Goal: Transaction & Acquisition: Purchase product/service

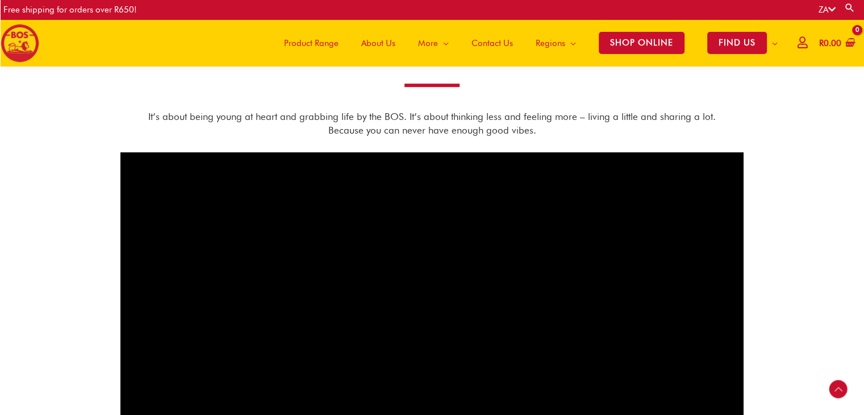
scroll to position [497, 0]
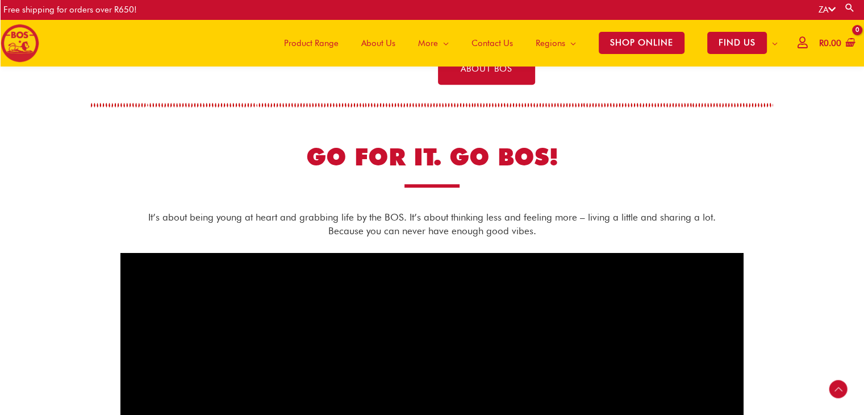
click at [302, 44] on span "Product Range" at bounding box center [311, 43] width 55 height 34
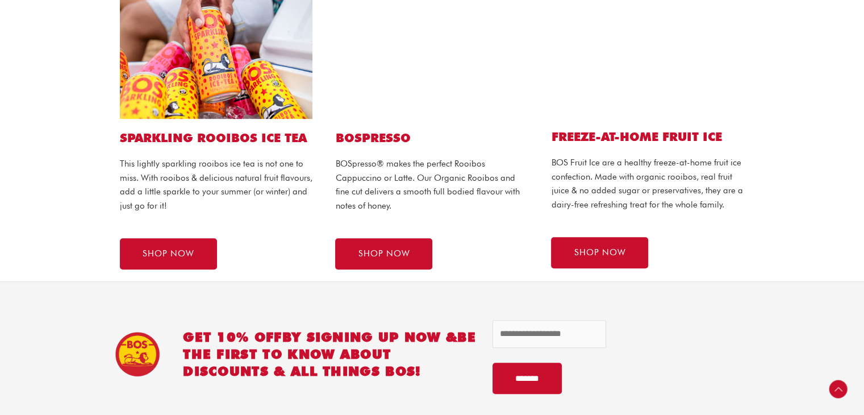
scroll to position [722, 0]
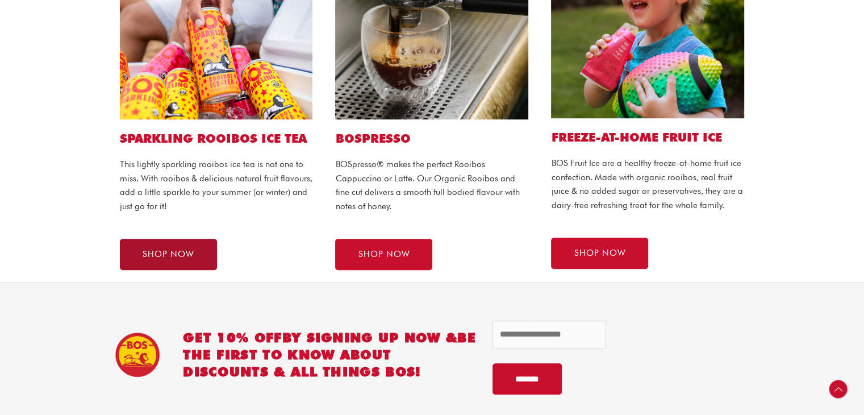
click at [177, 256] on span "SHOP NOW" at bounding box center [169, 254] width 52 height 9
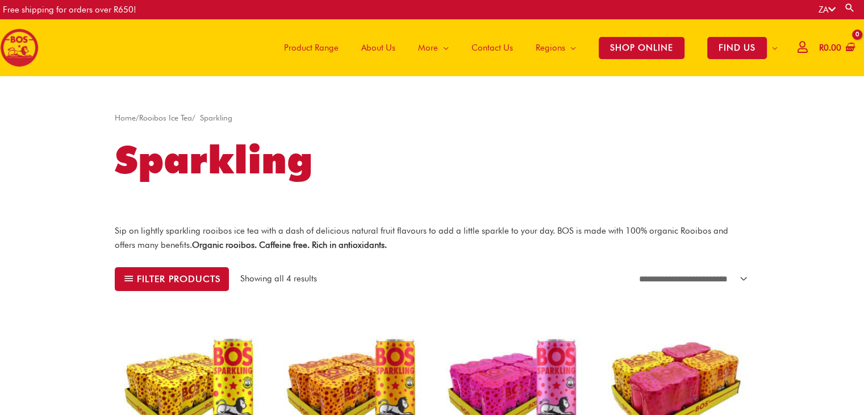
drag, startPoint x: 429, startPoint y: 294, endPoint x: 743, endPoint y: 166, distance: 338.6
click at [743, 166] on h1 "Sparkling" at bounding box center [432, 159] width 634 height 53
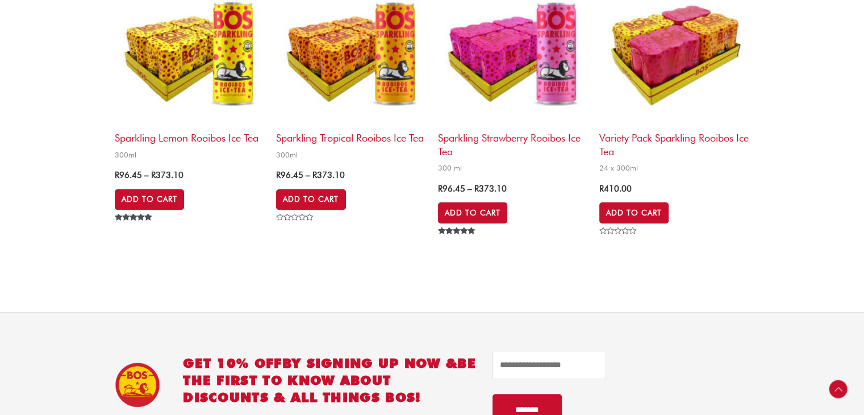
scroll to position [336, 0]
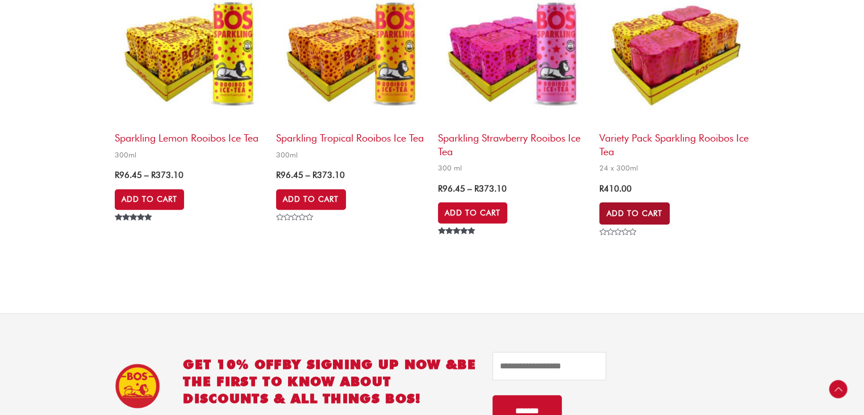
click at [629, 212] on link "Add to Cart" at bounding box center [634, 213] width 70 height 22
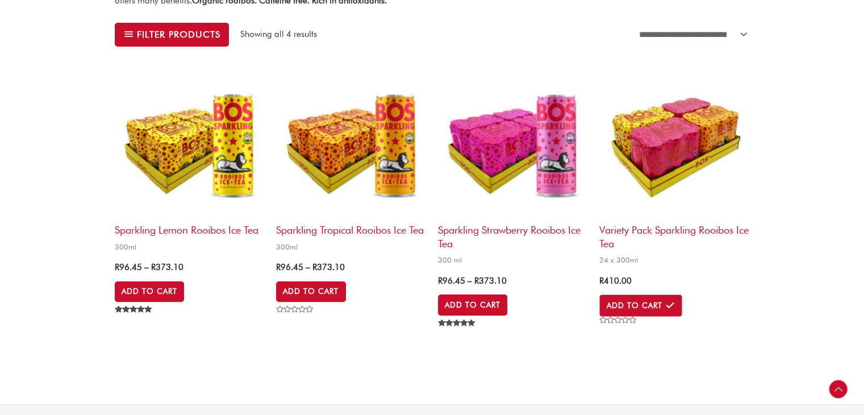
scroll to position [215, 0]
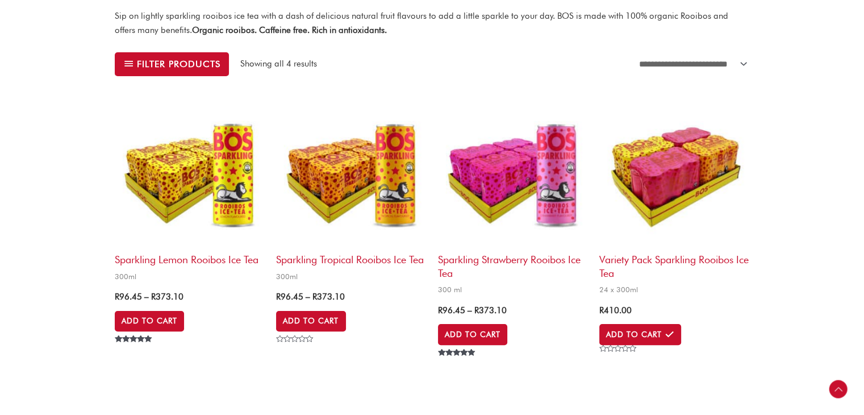
click at [653, 259] on h2 "Variety Pack Sparkling Rooibos Ice Tea" at bounding box center [674, 263] width 150 height 32
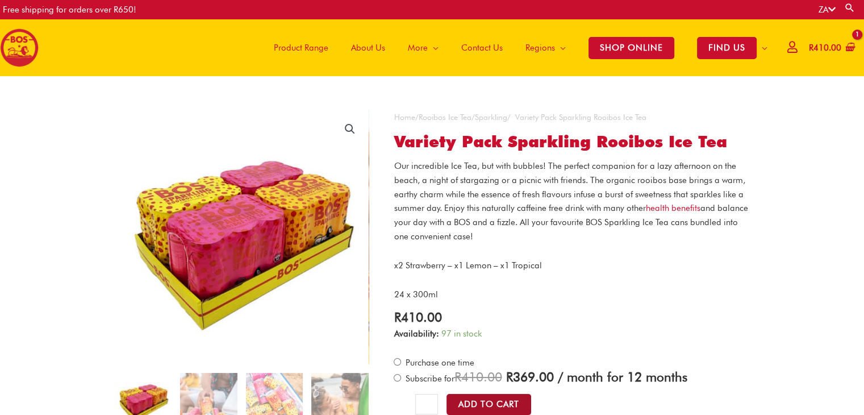
click at [487, 405] on button "Add to Cart" at bounding box center [488, 404] width 85 height 21
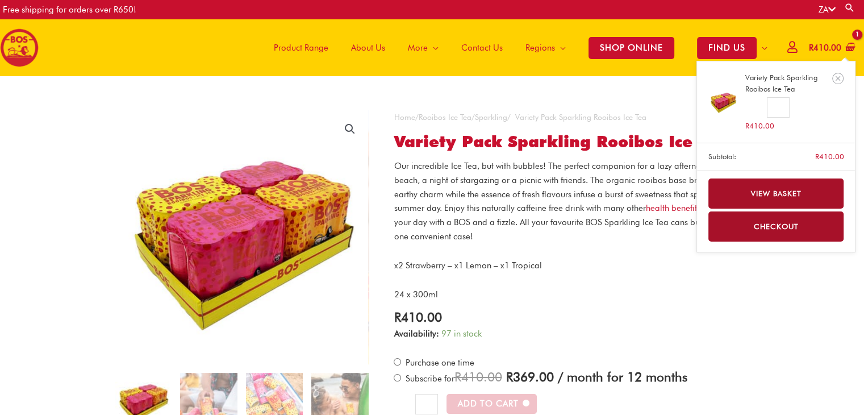
click at [784, 191] on link "View basket" at bounding box center [776, 193] width 136 height 30
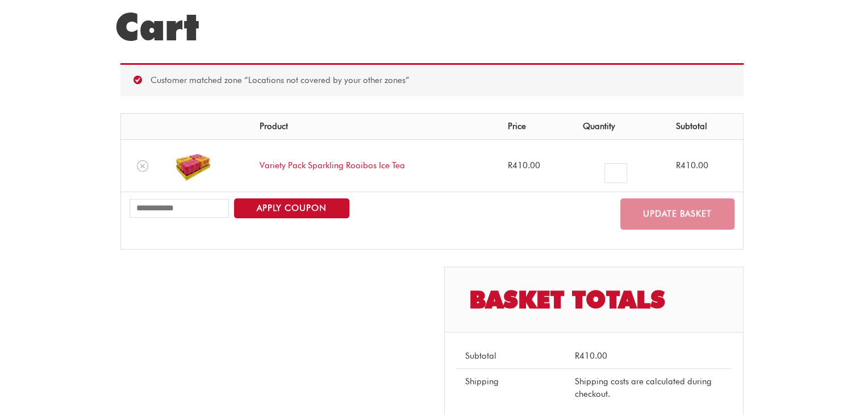
scroll to position [105, 0]
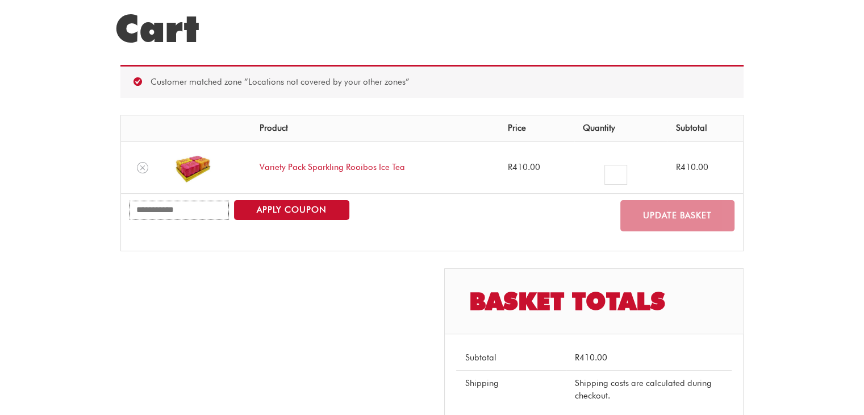
click at [200, 212] on input "Coupon:" at bounding box center [179, 210] width 99 height 19
paste input "**********"
type input "**********"
click at [285, 210] on button "Apply coupon" at bounding box center [291, 210] width 115 height 20
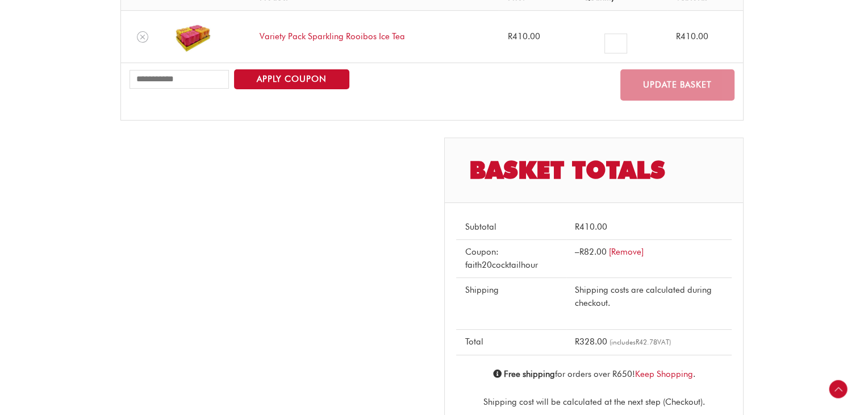
scroll to position [285, 0]
click at [429, 268] on div "Basket totals Subtotal R 410.00 Coupon: faith20cocktailhour – R 82.00 [Remove] …" at bounding box center [431, 328] width 623 height 381
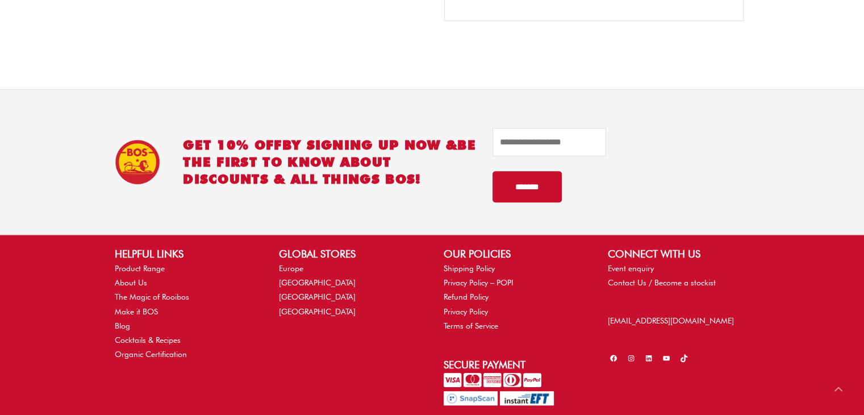
scroll to position [403, 0]
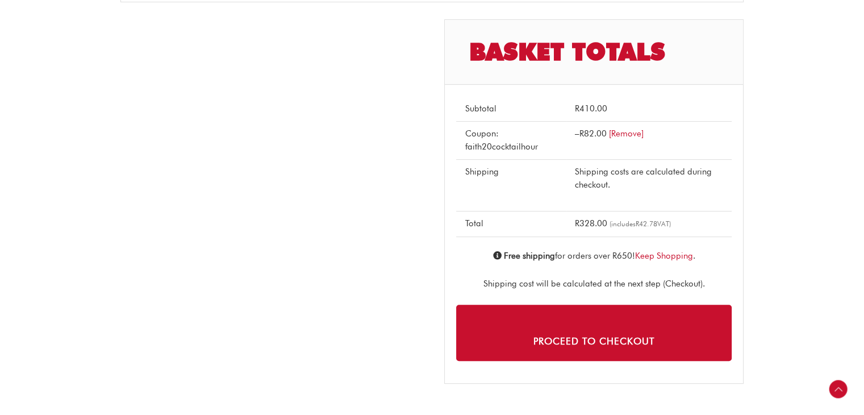
click at [801, 250] on div "Cart Customer matched zone “Locations not covered by your other zones” Coupon c…" at bounding box center [432, 62] width 864 height 779
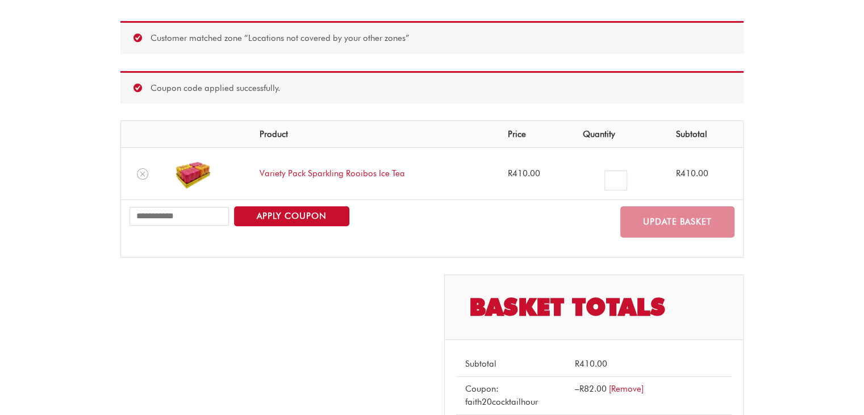
scroll to position [0, 0]
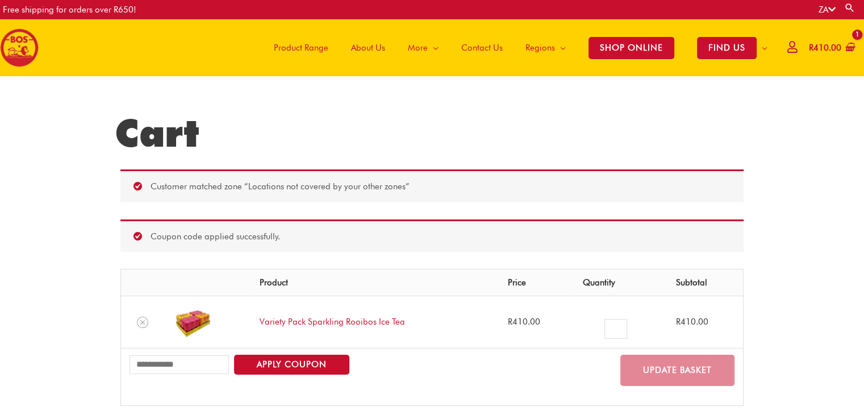
click at [847, 7] on link "Search" at bounding box center [849, 7] width 11 height 11
type input "*****"
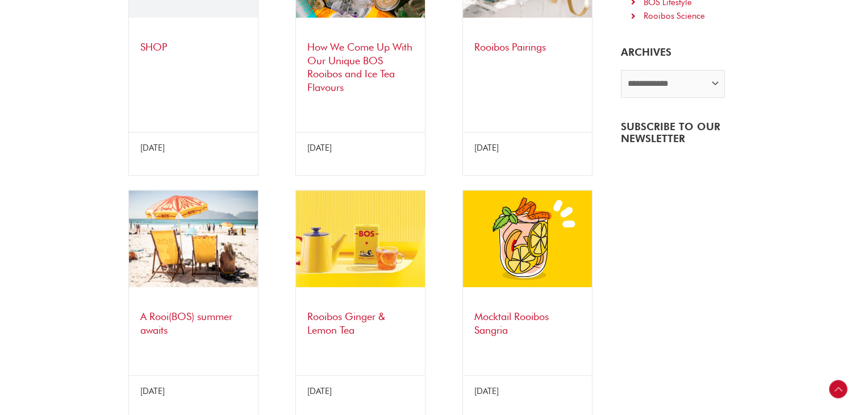
scroll to position [362, 0]
drag, startPoint x: 666, startPoint y: 219, endPoint x: 643, endPoint y: 199, distance: 30.6
click at [643, 199] on div "**********" at bounding box center [683, 170] width 143 height 515
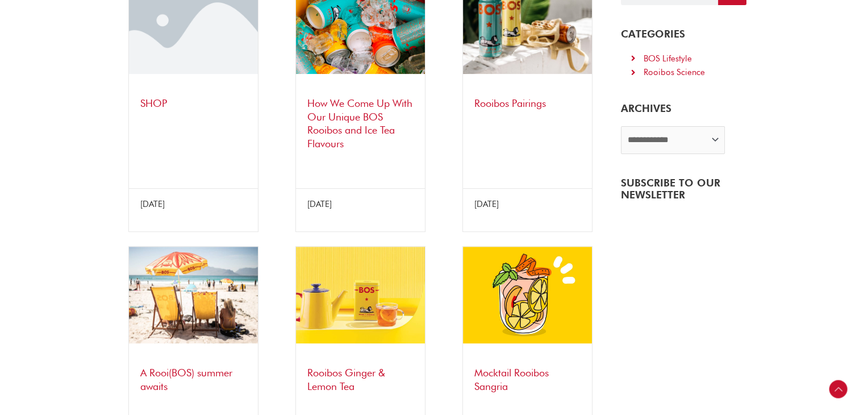
scroll to position [306, 0]
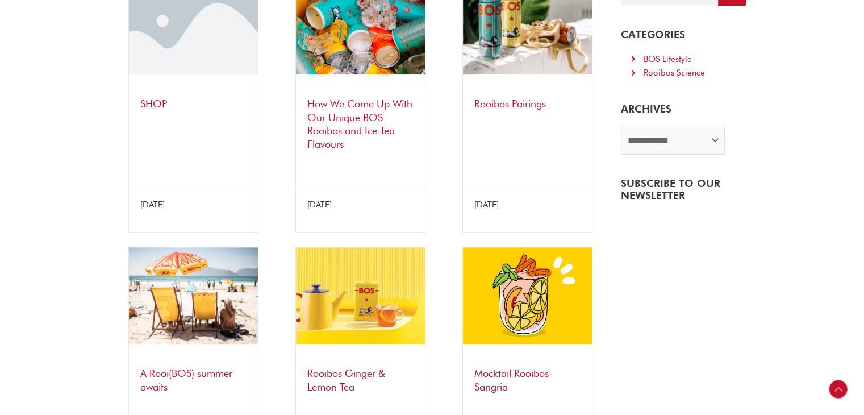
click at [148, 106] on link "SHOP" at bounding box center [153, 104] width 27 height 12
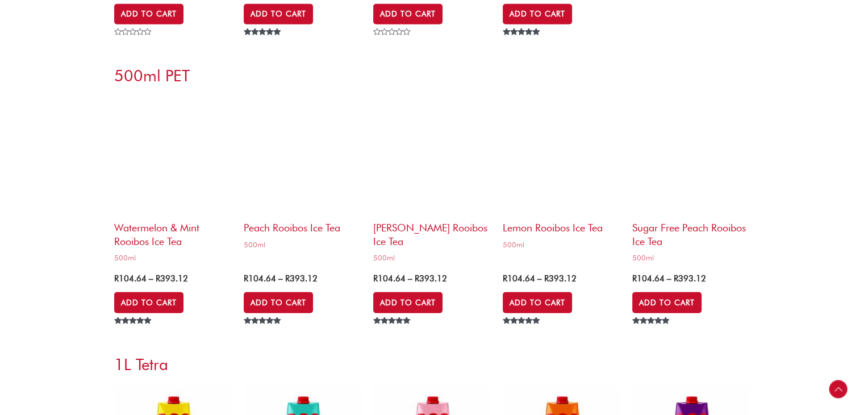
scroll to position [3260, 0]
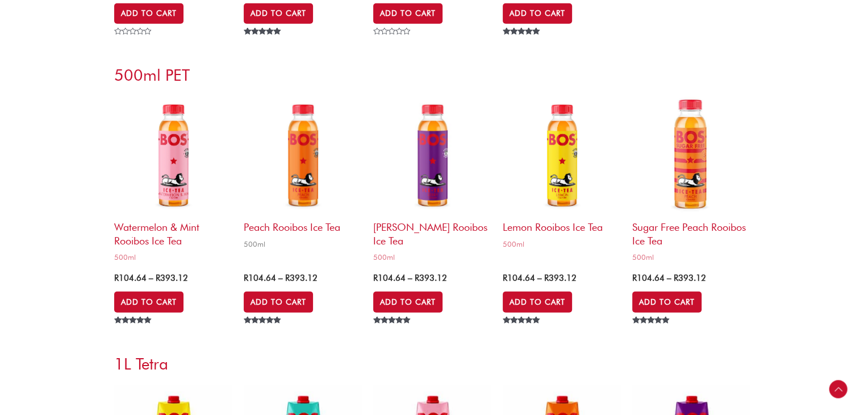
click at [260, 227] on h2 "Peach Rooibos Ice Tea" at bounding box center [303, 224] width 118 height 19
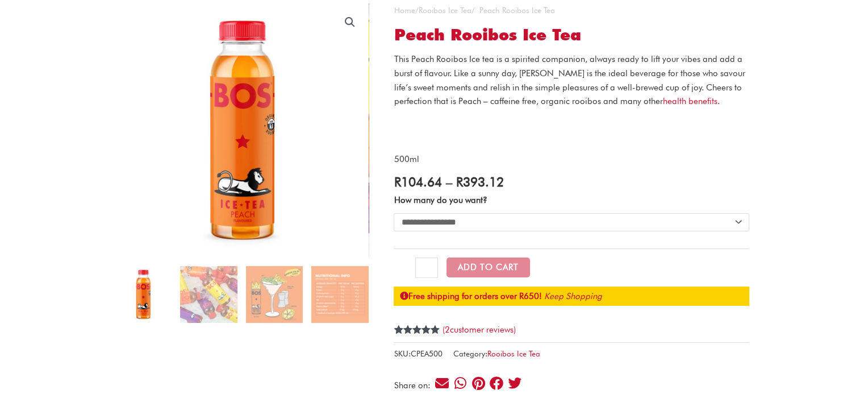
scroll to position [107, 0]
click at [588, 146] on div "This Peach Rooibos Ice tea is a spirited companion, always ready to lift your v…" at bounding box center [572, 109] width 356 height 114
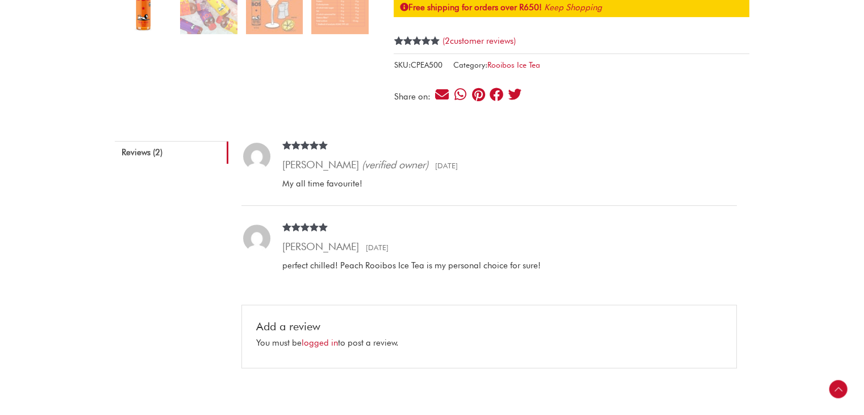
scroll to position [397, 0]
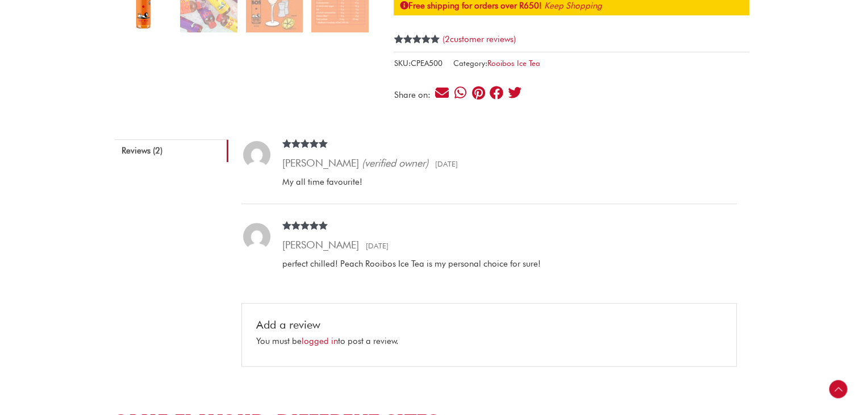
click at [614, 207] on ol "Rated 5 out of 5 Annelize Schoeman (verified owner) – 25 September 2022 My all …" at bounding box center [488, 220] width 495 height 163
click at [595, 174] on div "Rated 5 out of 5 Annelize Schoeman (verified owner) – 25 September 2022 My all …" at bounding box center [503, 171] width 467 height 64
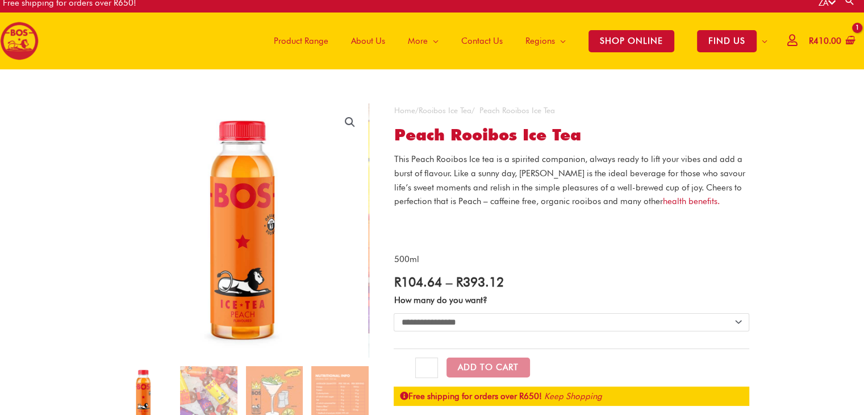
scroll to position [15, 0]
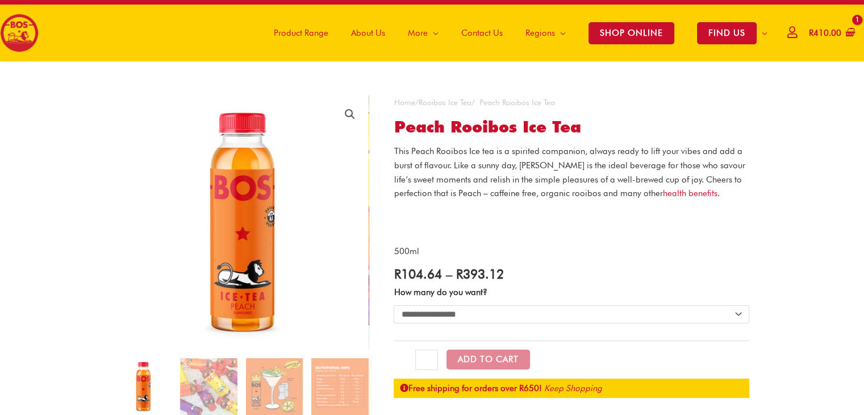
click at [591, 250] on p "500ml" at bounding box center [572, 251] width 356 height 14
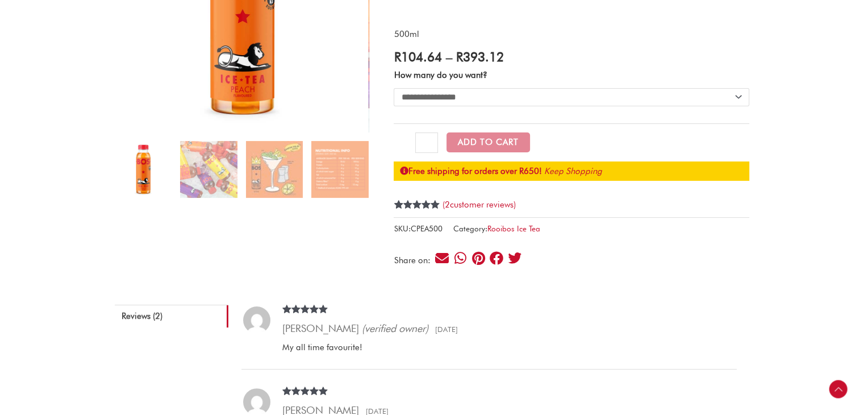
scroll to position [229, 0]
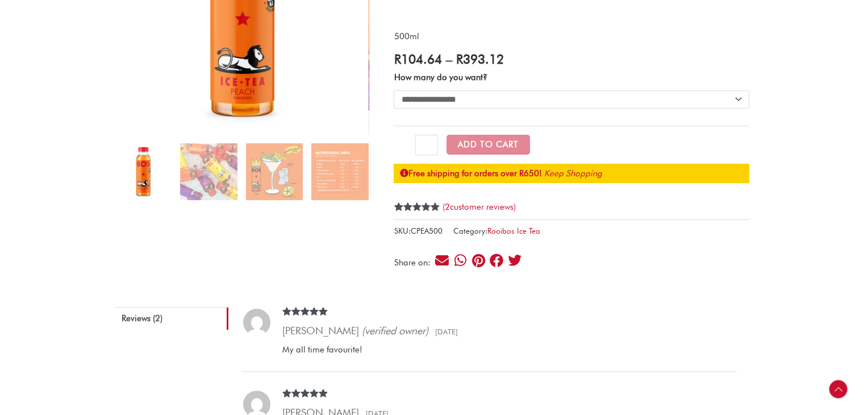
click at [592, 291] on div "Reviews (2) 2 reviews for Peach Rooibos Ice Tea Rated 5 out of 5 Annelize Schoe…" at bounding box center [432, 418] width 634 height 257
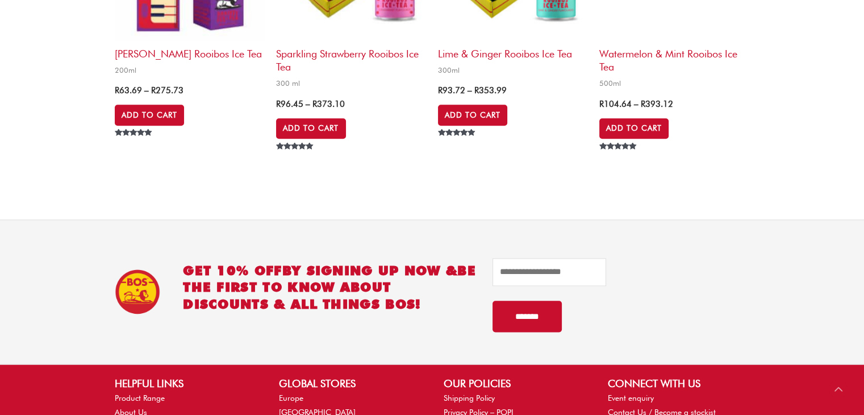
scroll to position [1289, 0]
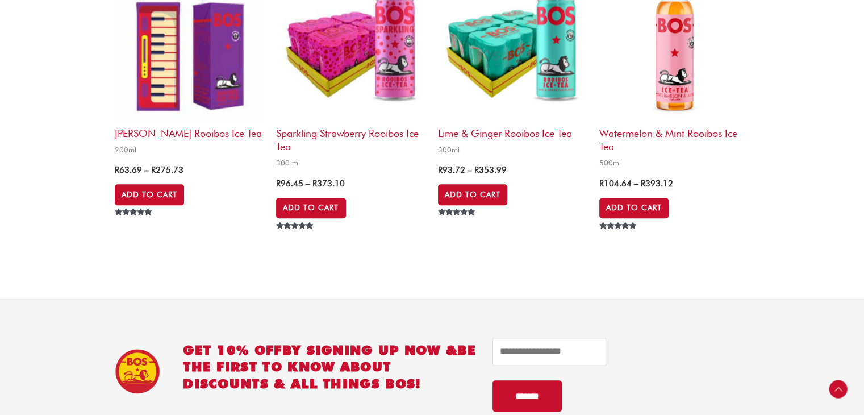
scroll to position [1210, 0]
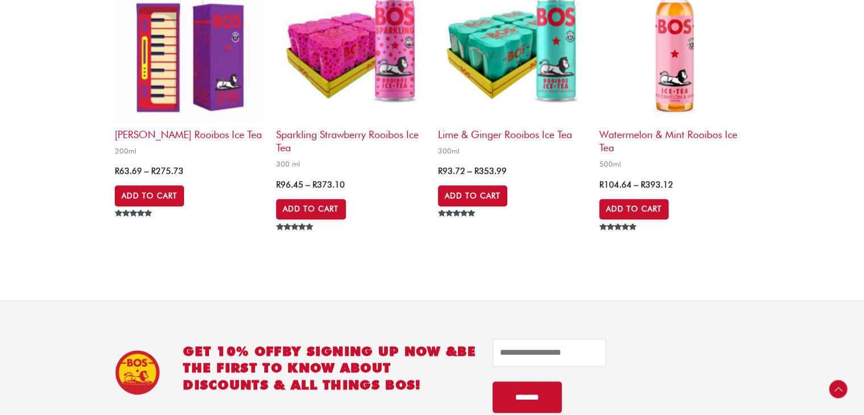
click at [749, 237] on li "Watermelon & Mint Rooibos Ice Tea 500ml R 104.64 – R 393.12 Price range: R 104.…" at bounding box center [674, 108] width 150 height 273
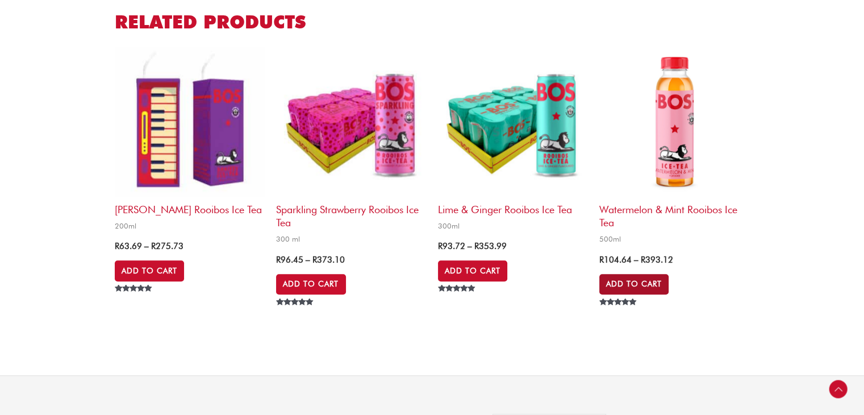
scroll to position [1134, 0]
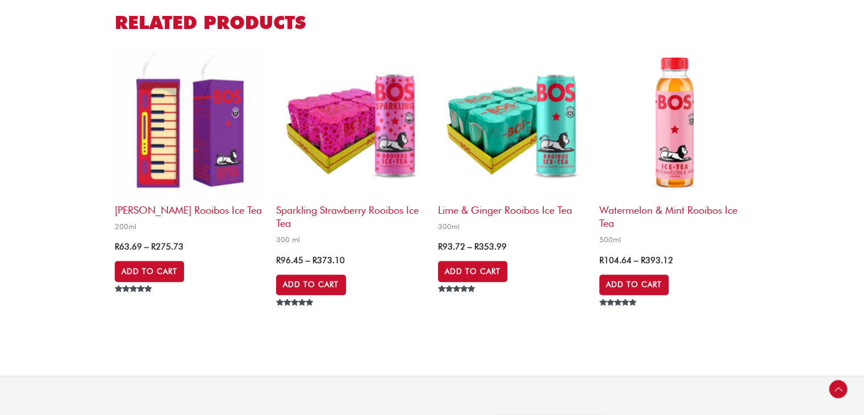
click at [631, 208] on h2 "Watermelon & Mint Rooibos Ice Tea" at bounding box center [674, 214] width 150 height 32
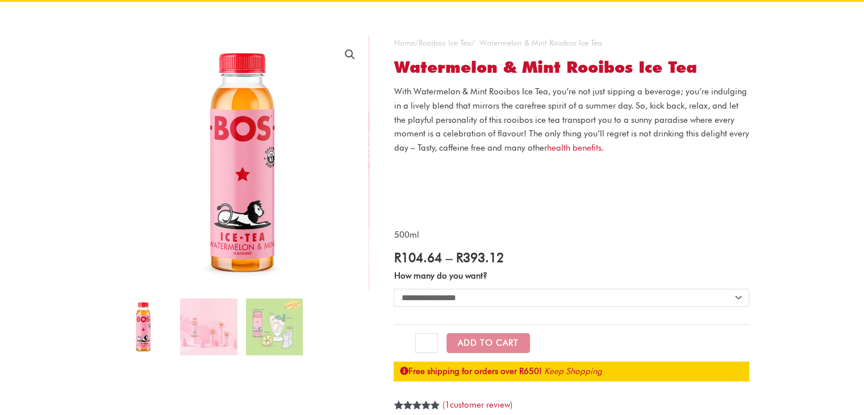
scroll to position [77, 0]
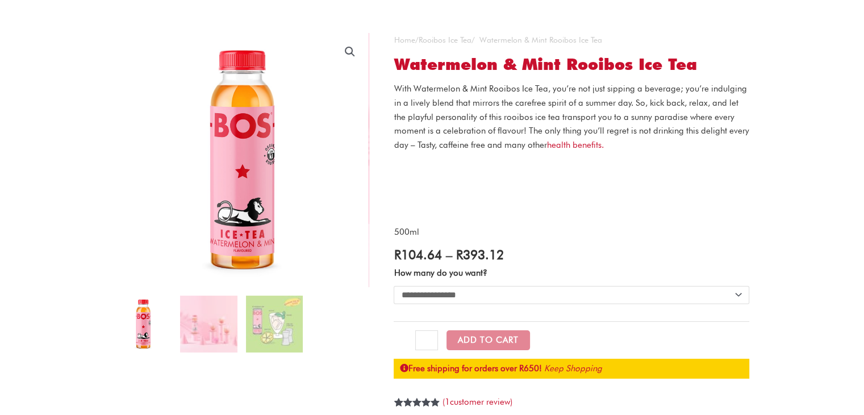
click at [603, 287] on select "**********" at bounding box center [572, 295] width 356 height 18
select select "**********"
click at [394, 286] on select "**********" at bounding box center [572, 295] width 356 height 18
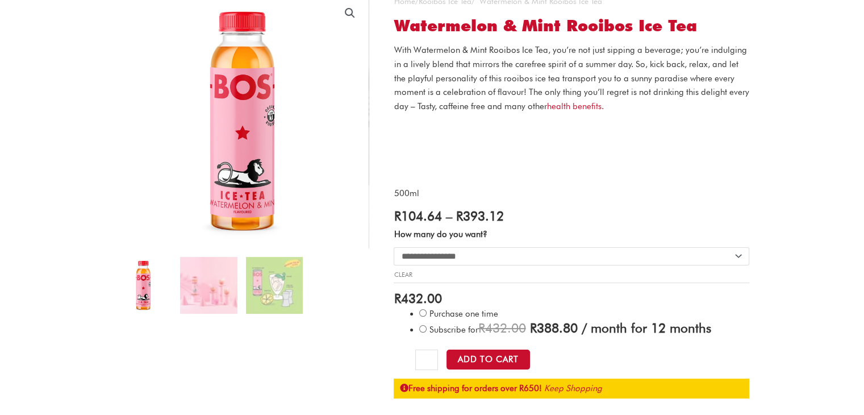
scroll to position [116, 0]
